Goal: Task Accomplishment & Management: Use online tool/utility

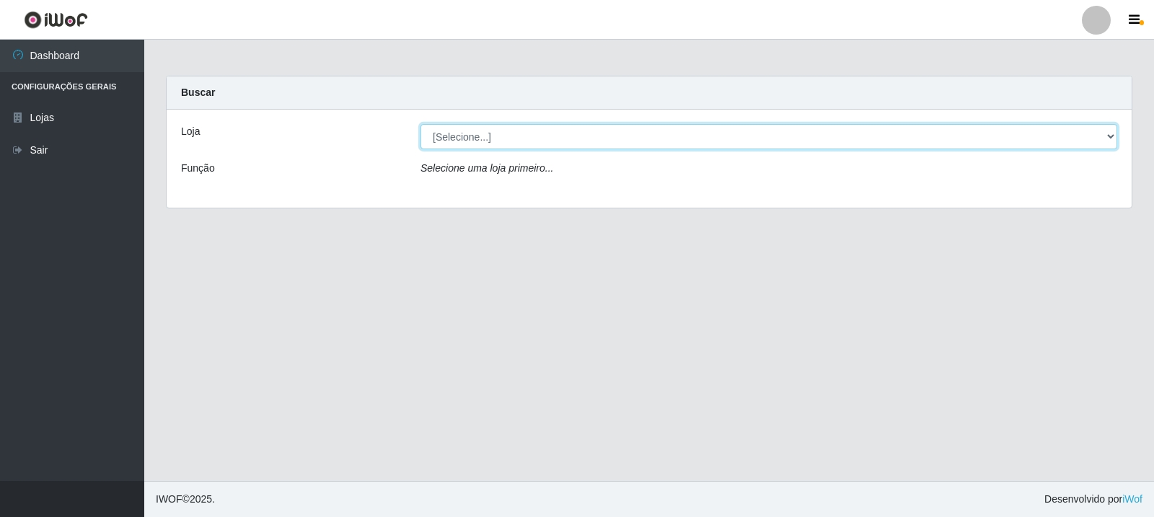
click at [767, 140] on select "[Selecione...] Rede Compras Supermercados - LOJA 3" at bounding box center [769, 136] width 697 height 25
select select "162"
click at [421, 124] on select "[Selecione...] Rede Compras Supermercados - LOJA 3" at bounding box center [769, 136] width 697 height 25
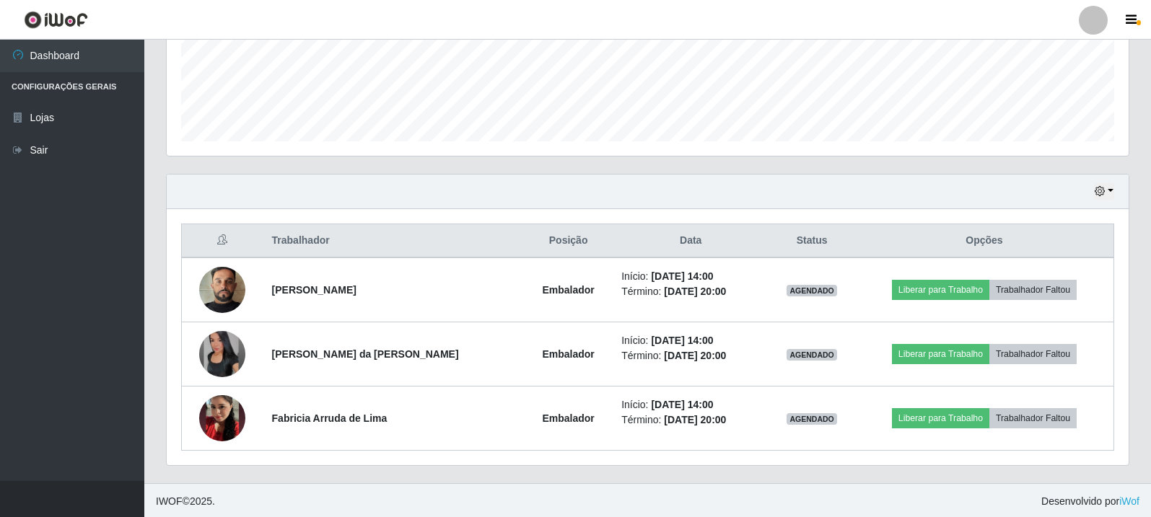
scroll to position [377, 0]
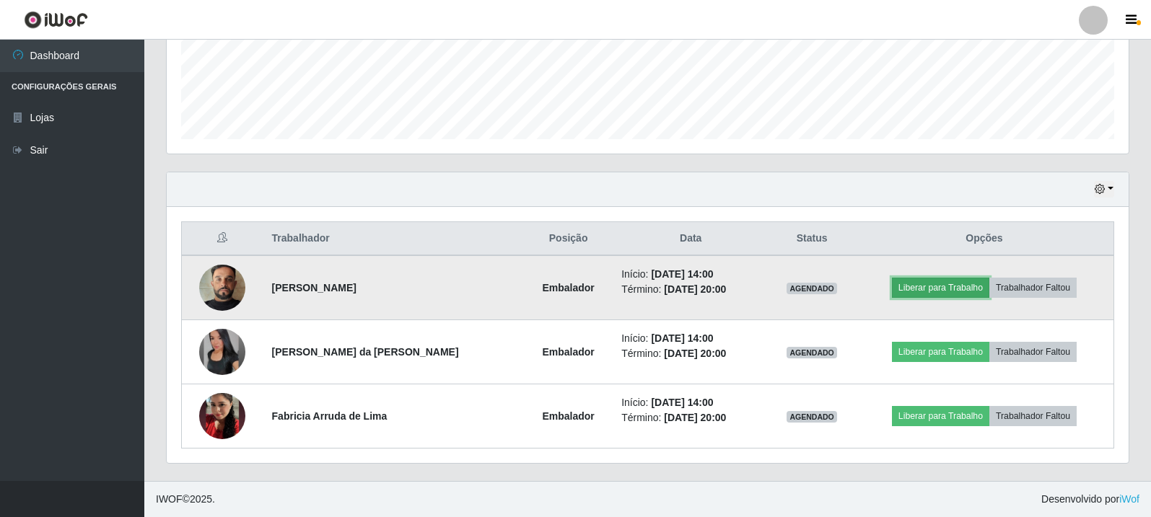
click at [907, 281] on button "Liberar para Trabalho" at bounding box center [940, 288] width 97 height 20
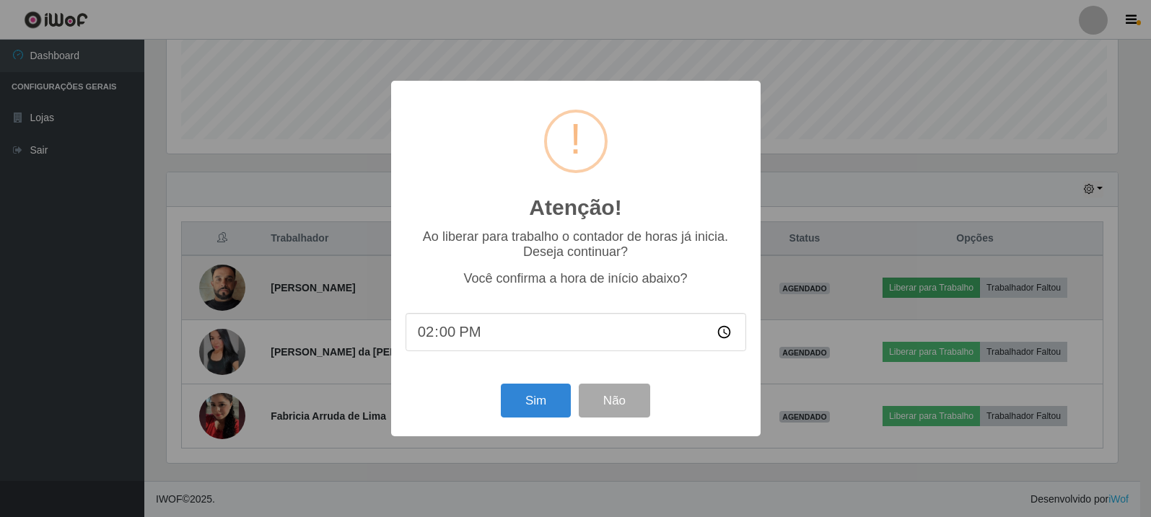
scroll to position [299, 955]
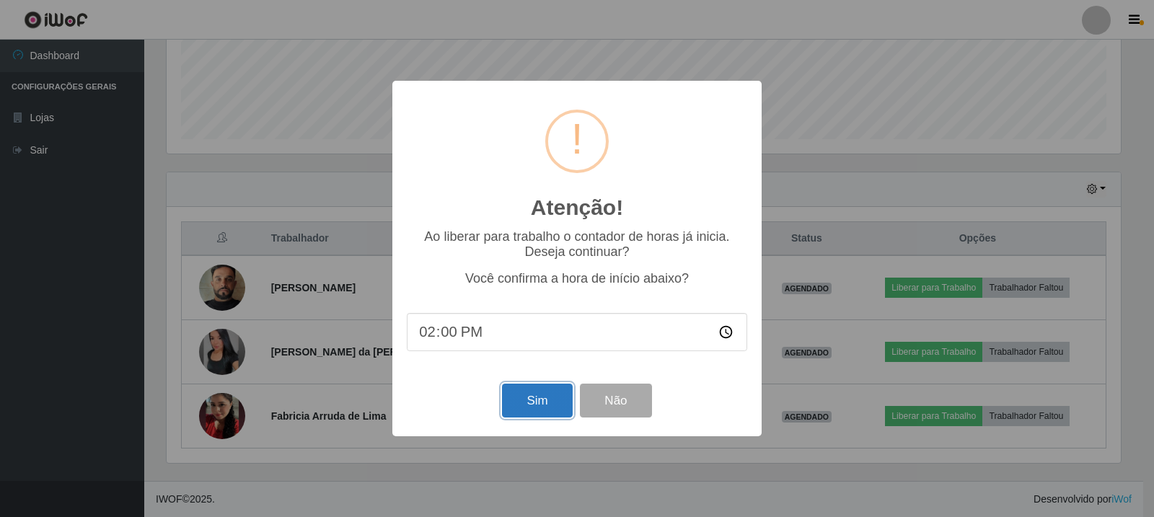
click at [534, 399] on button "Sim" at bounding box center [537, 401] width 70 height 34
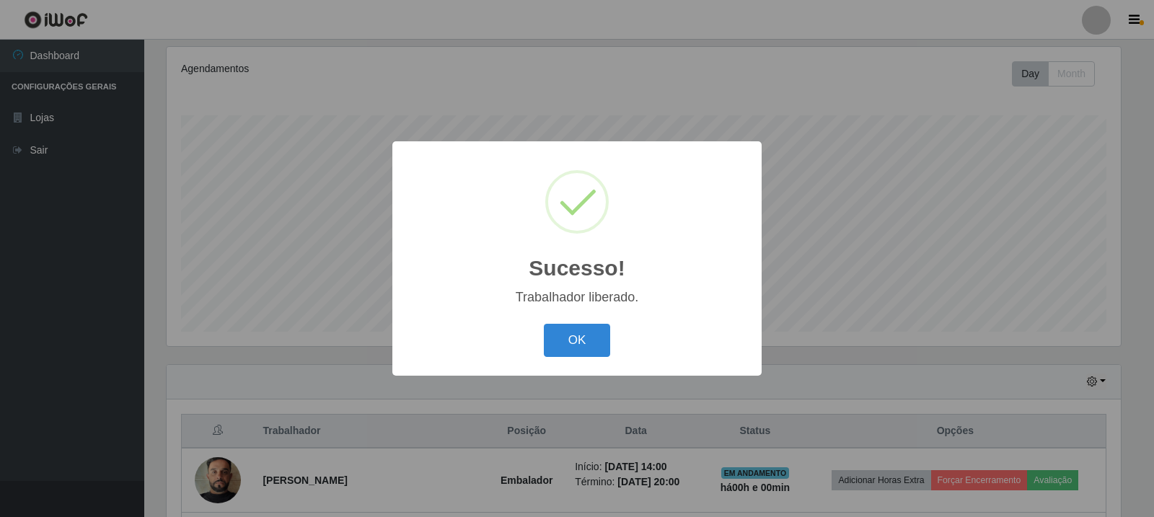
click at [574, 320] on div "Sucesso! × Trabalhador liberado. OK Cancel" at bounding box center [576, 258] width 369 height 234
click at [574, 338] on button "OK" at bounding box center [577, 341] width 67 height 34
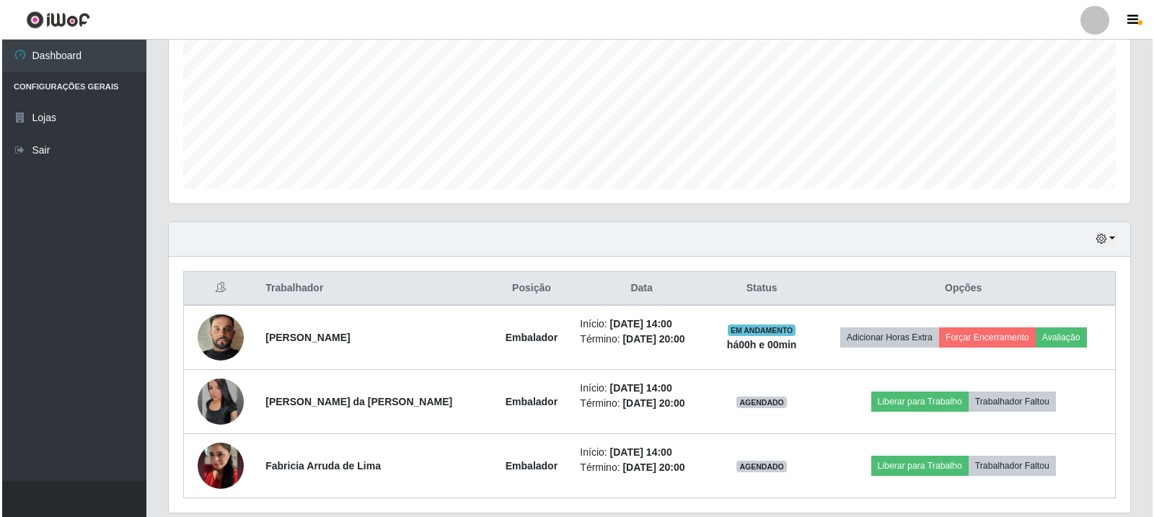
scroll to position [328, 0]
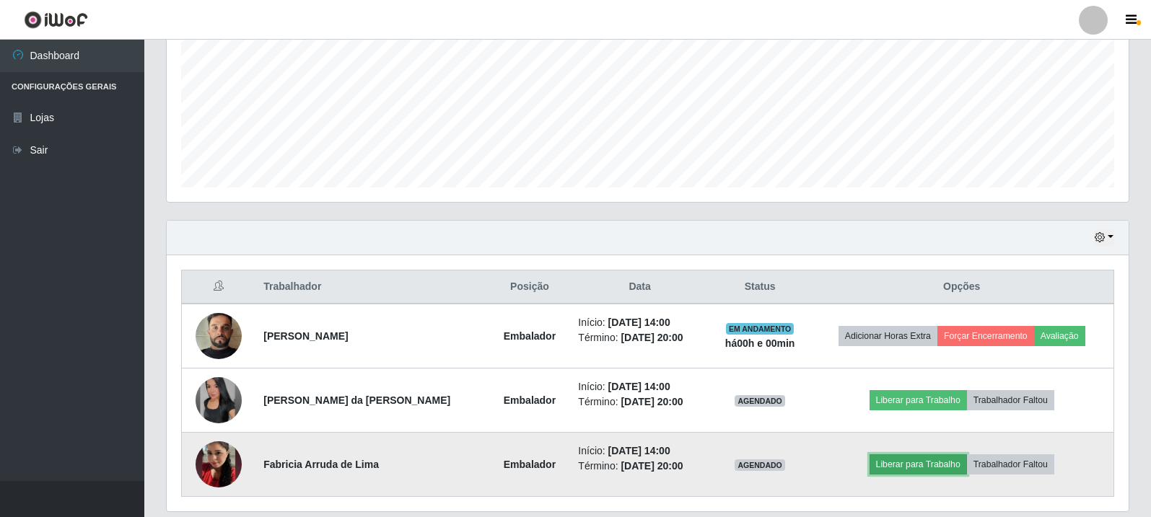
click at [942, 463] on button "Liberar para Trabalho" at bounding box center [917, 465] width 97 height 20
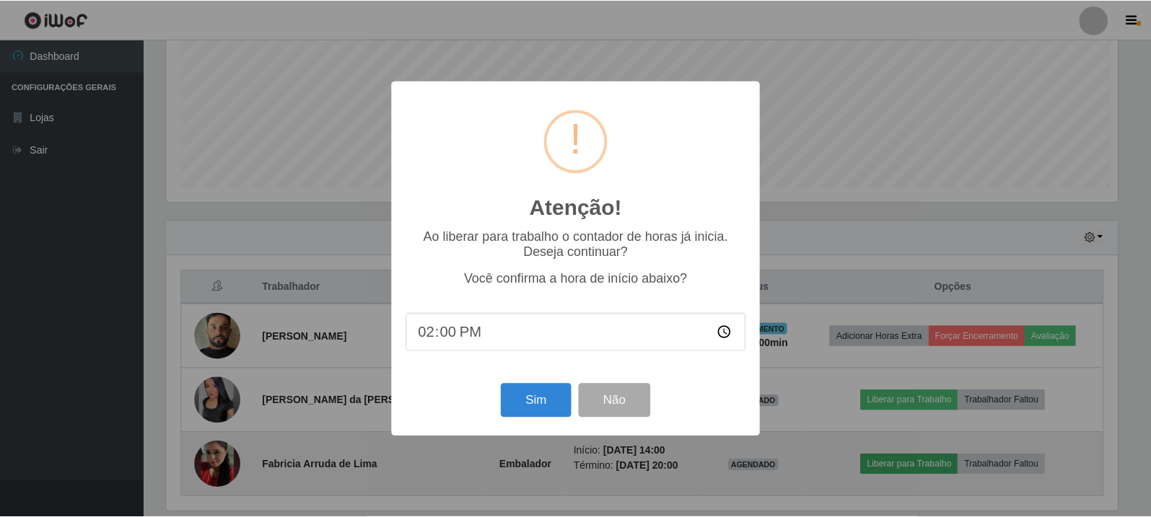
scroll to position [299, 955]
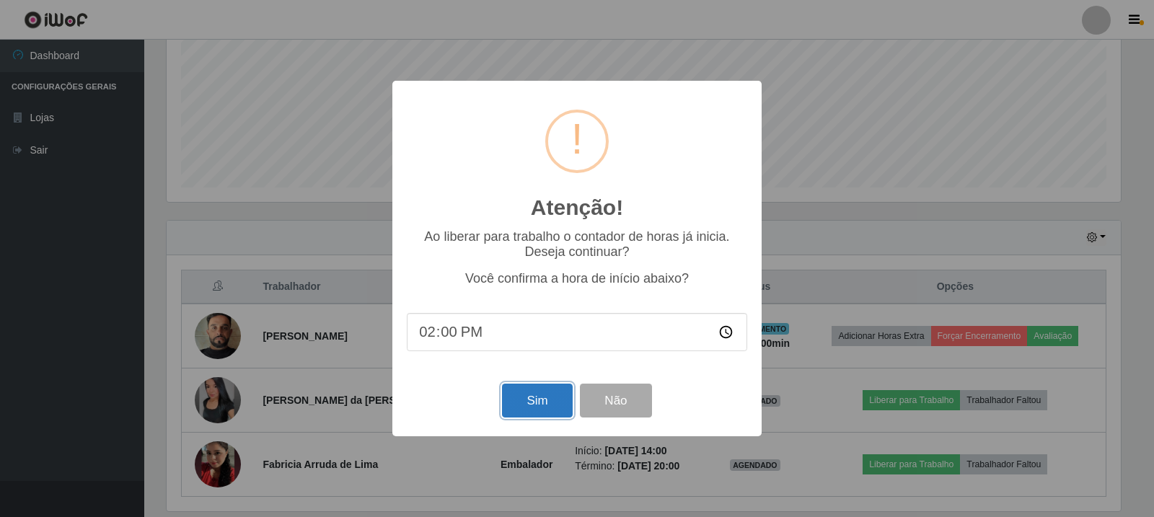
click at [551, 405] on button "Sim" at bounding box center [537, 401] width 70 height 34
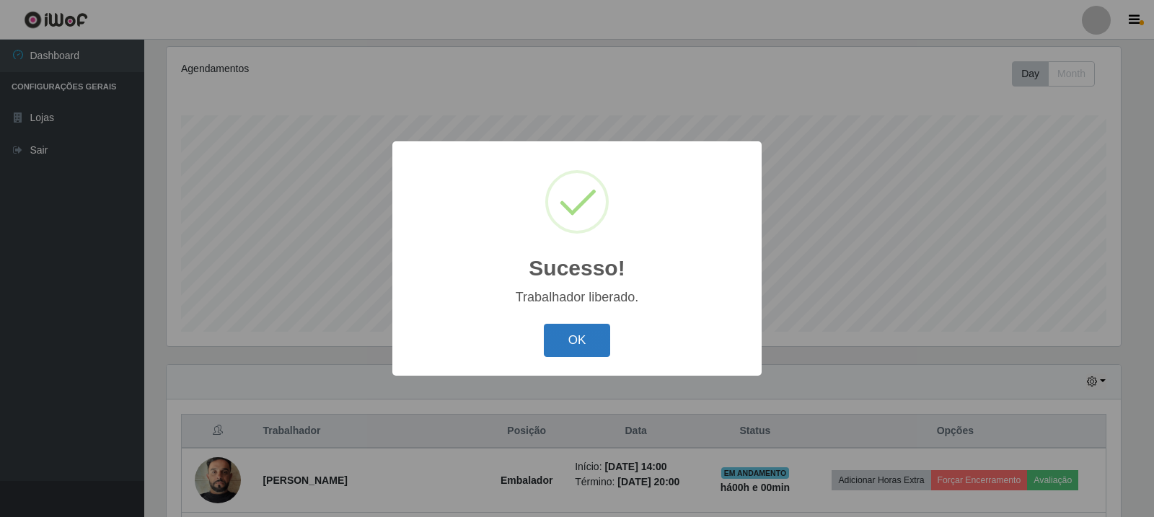
click at [565, 346] on button "OK" at bounding box center [577, 341] width 67 height 34
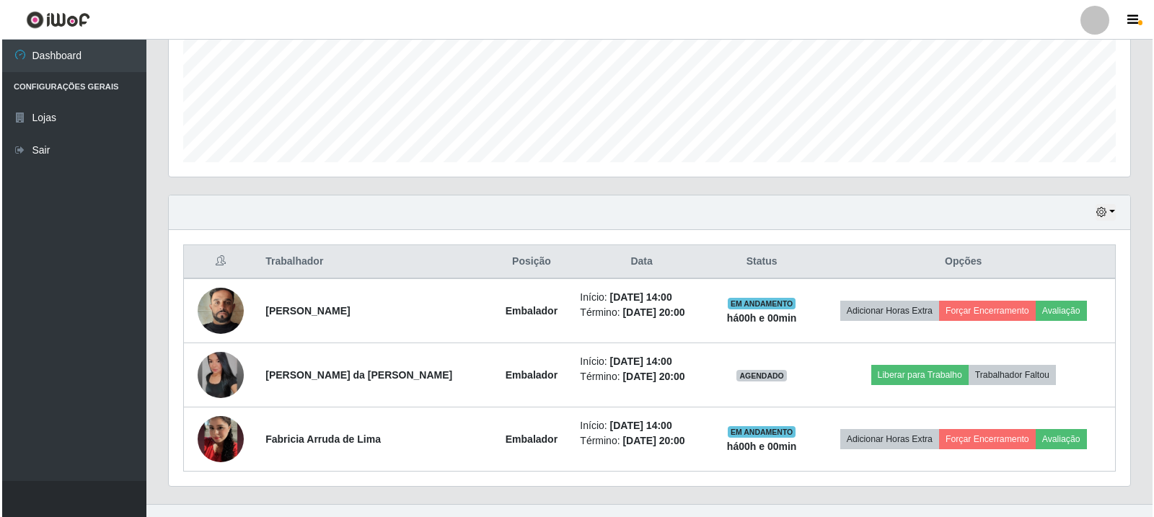
scroll to position [377, 0]
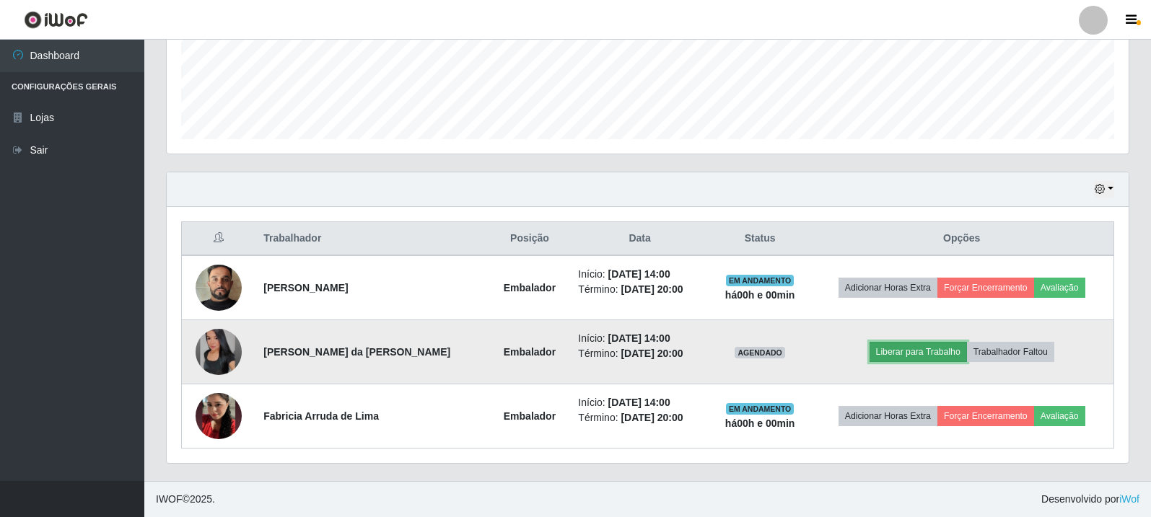
click at [892, 348] on button "Liberar para Trabalho" at bounding box center [917, 352] width 97 height 20
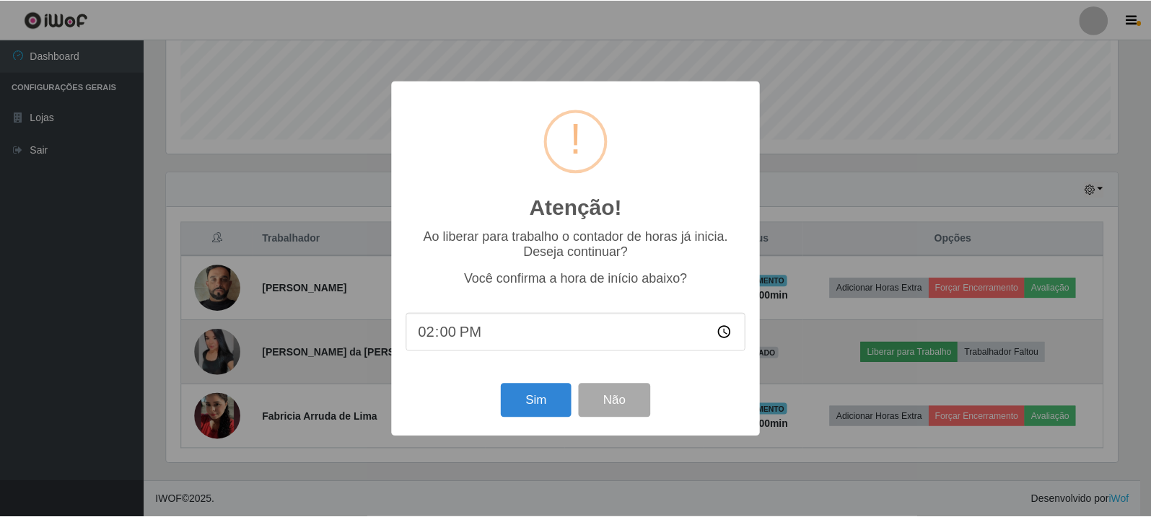
scroll to position [299, 955]
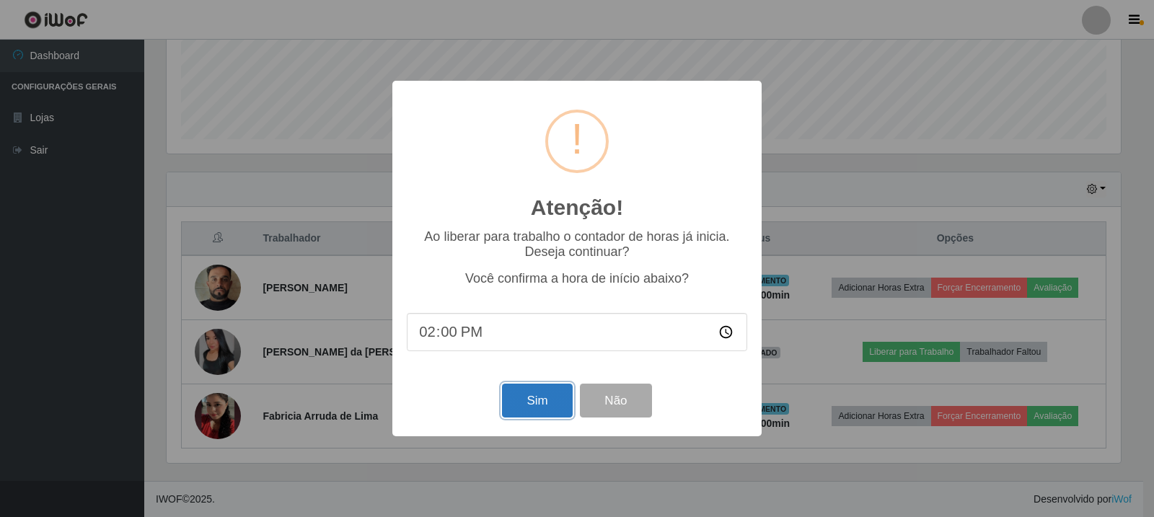
click at [519, 409] on button "Sim" at bounding box center [537, 401] width 70 height 34
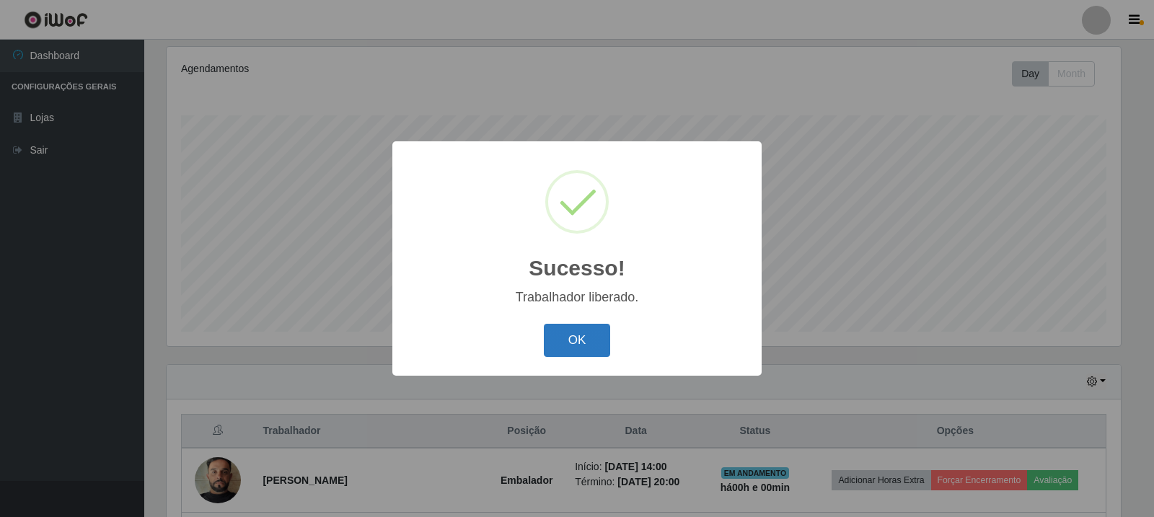
click at [564, 333] on button "OK" at bounding box center [577, 341] width 67 height 34
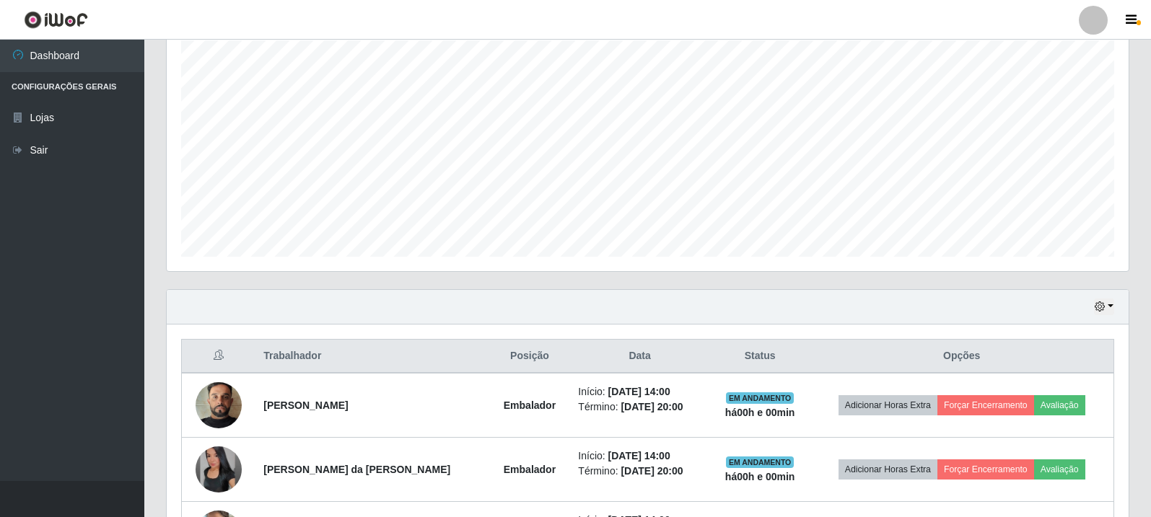
scroll to position [377, 0]
